Goal: Information Seeking & Learning: Learn about a topic

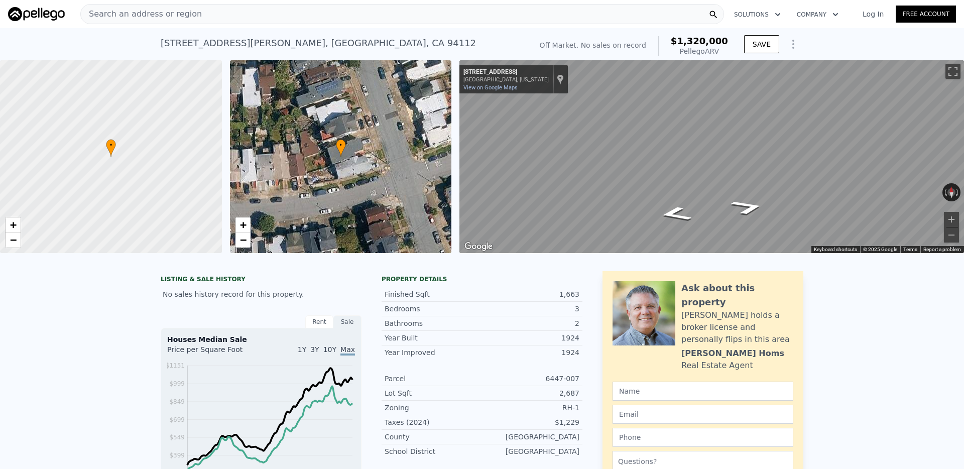
click at [282, 19] on div "Search an address or region" at bounding box center [402, 14] width 644 height 20
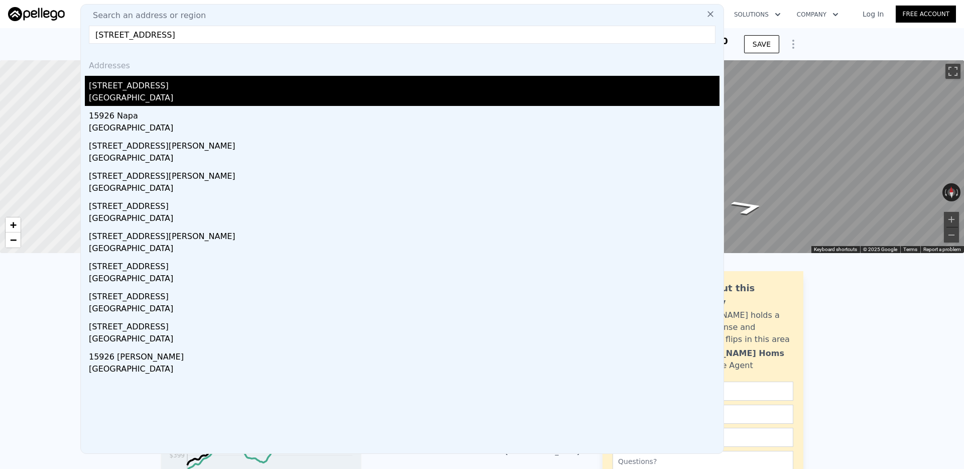
type input "[STREET_ADDRESS]"
click at [205, 88] on div "[STREET_ADDRESS]" at bounding box center [404, 84] width 631 height 16
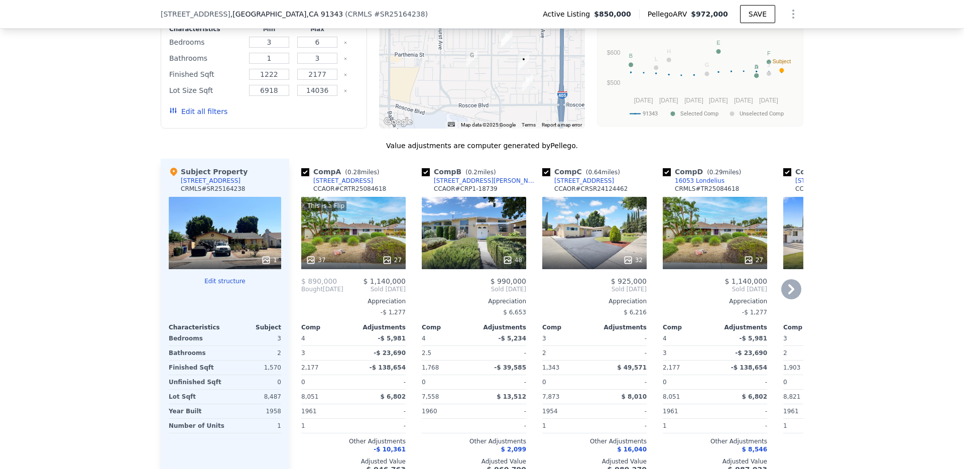
scroll to position [1079, 0]
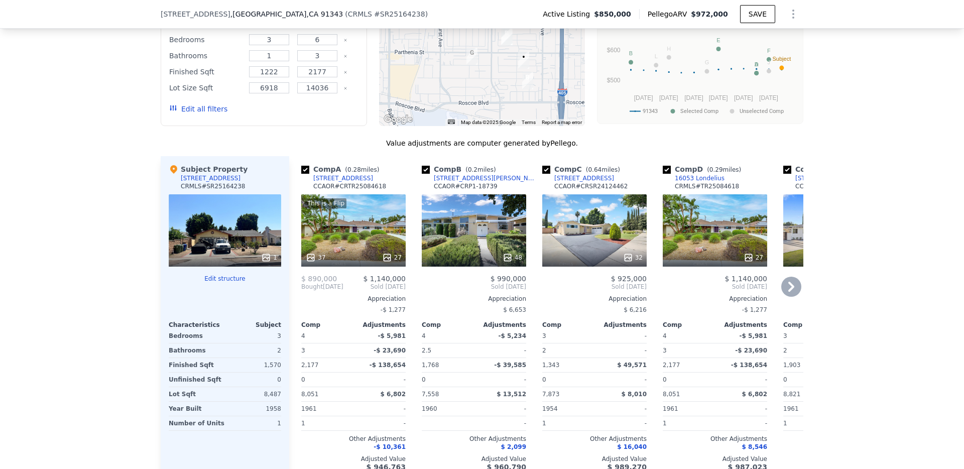
click at [470, 244] on div "48" at bounding box center [474, 230] width 104 height 72
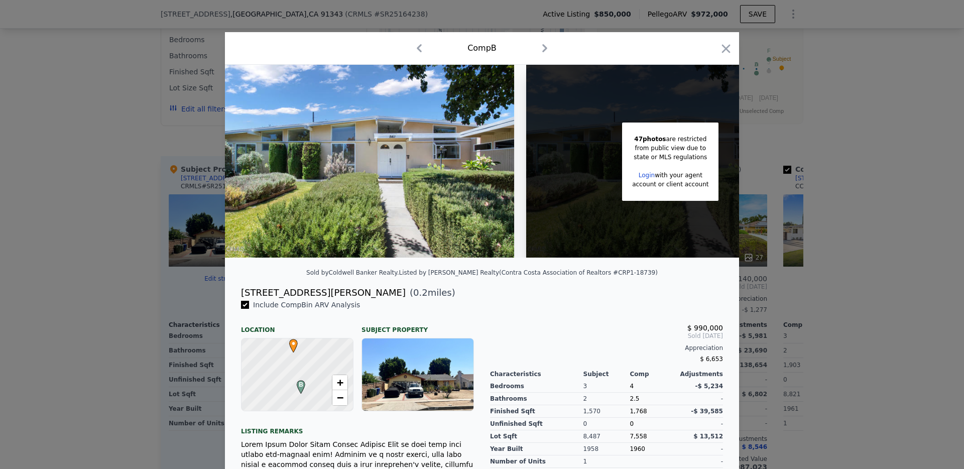
scroll to position [94, 0]
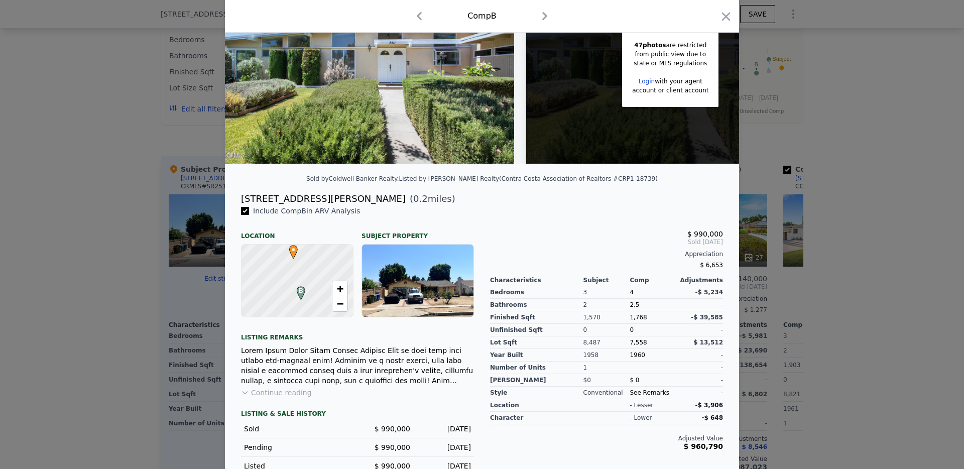
click at [288, 394] on button "Continue reading" at bounding box center [276, 393] width 71 height 10
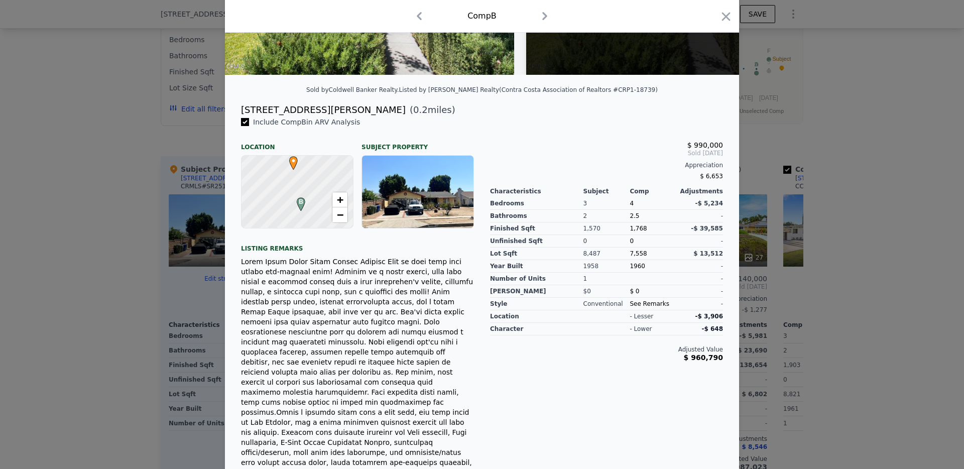
scroll to position [0, 0]
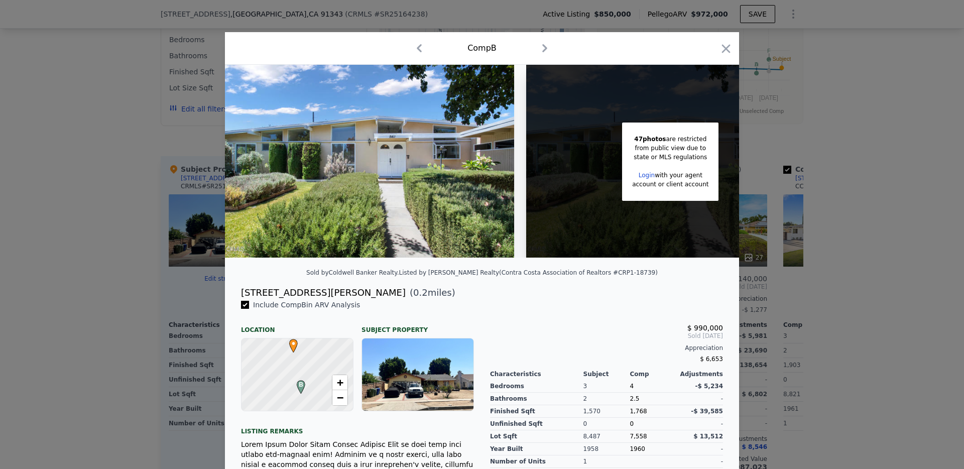
drag, startPoint x: 727, startPoint y: 46, endPoint x: 669, endPoint y: 2, distance: 73.4
click at [727, 46] on icon "button" at bounding box center [726, 48] width 9 height 9
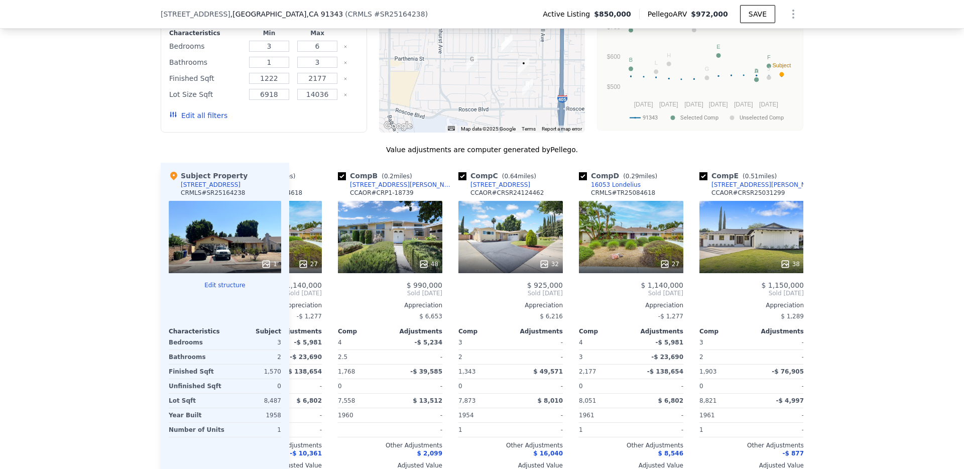
scroll to position [0, 89]
